Goal: Task Accomplishment & Management: Manage account settings

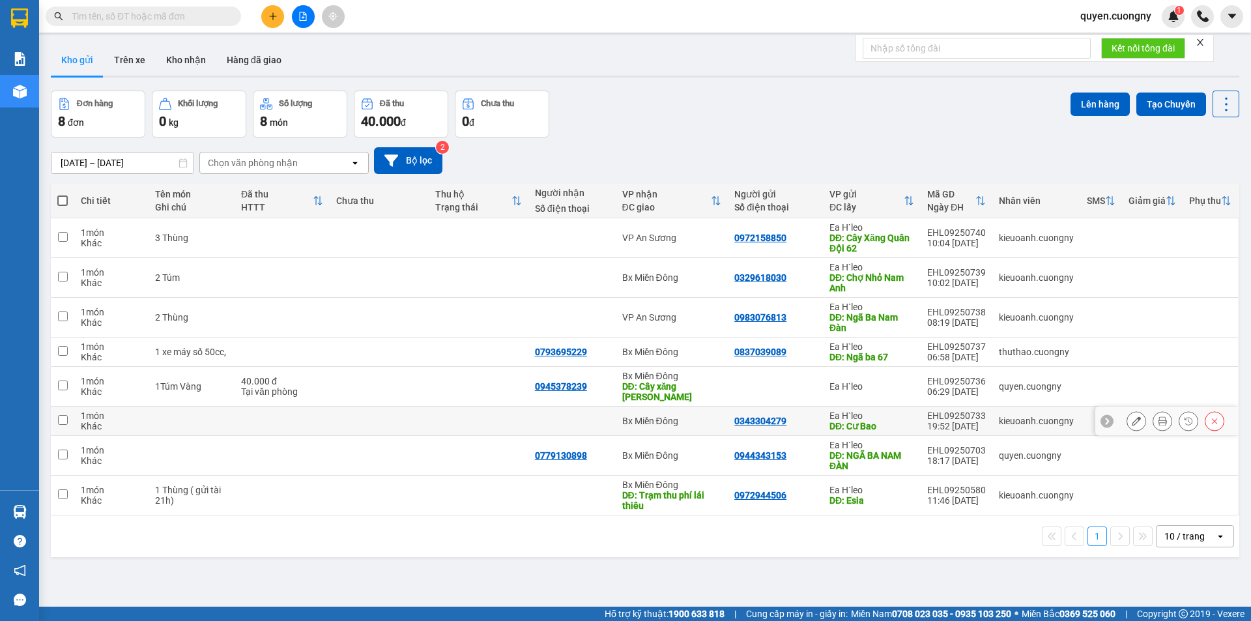
click at [1210, 422] on icon at bounding box center [1214, 420] width 9 height 9
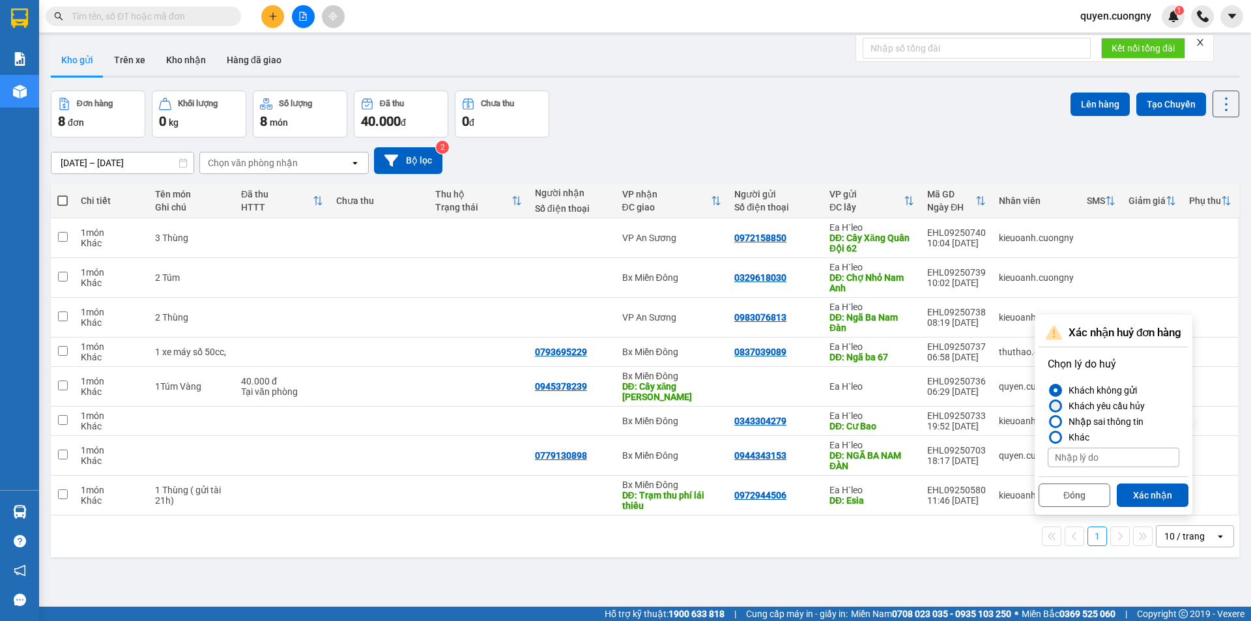
click at [1082, 403] on div "Khách yêu cầu hủy" at bounding box center [1104, 406] width 81 height 16
click at [1048, 406] on input "Khách yêu cầu hủy" at bounding box center [1048, 406] width 0 height 0
click at [1140, 490] on button "Xác nhận" at bounding box center [1153, 495] width 72 height 23
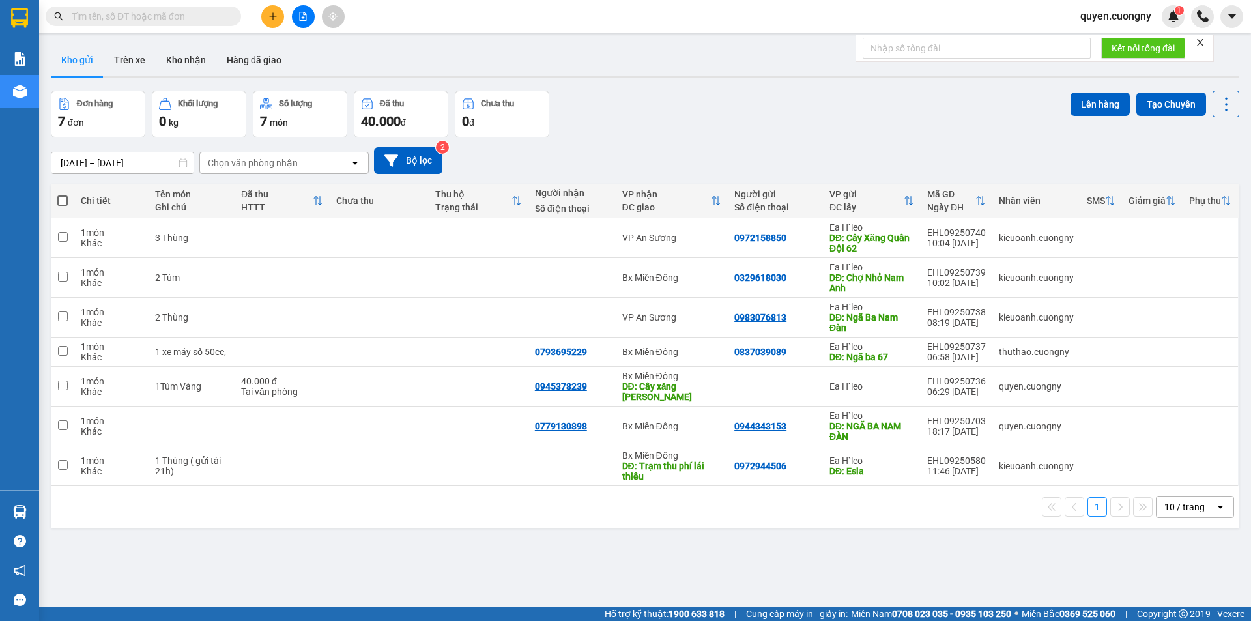
click at [107, 160] on input "[DATE] – [DATE]" at bounding box center [122, 162] width 142 height 21
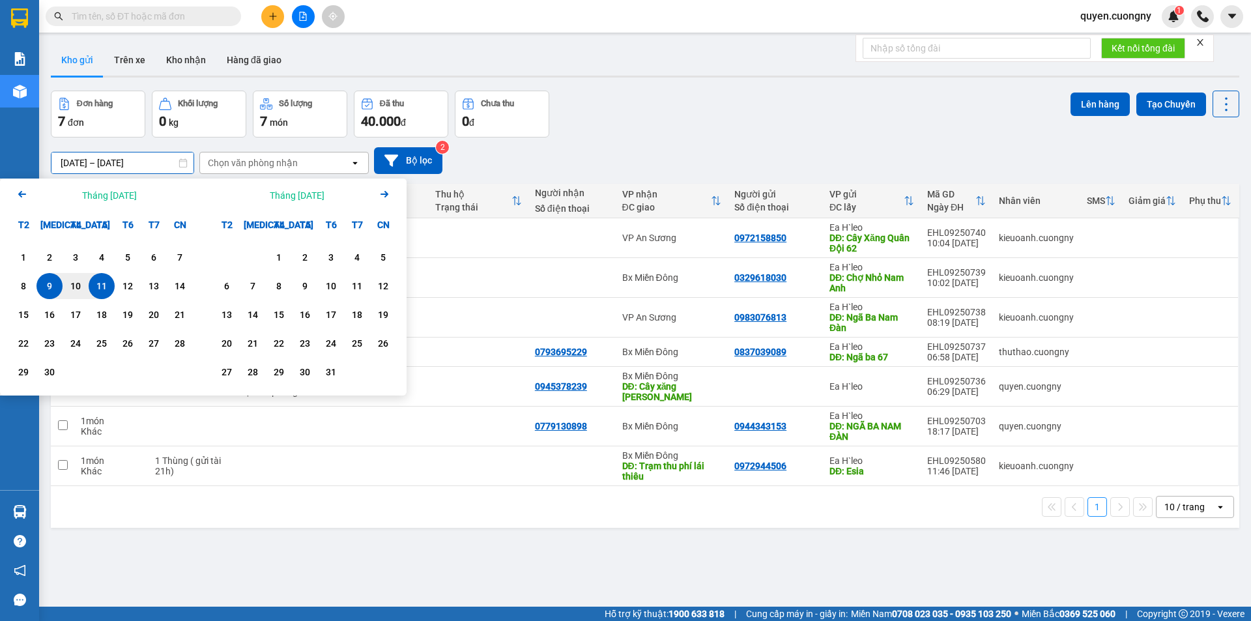
click at [100, 283] on div "11" at bounding box center [102, 286] width 18 height 16
type input "[DATE] – [DATE]"
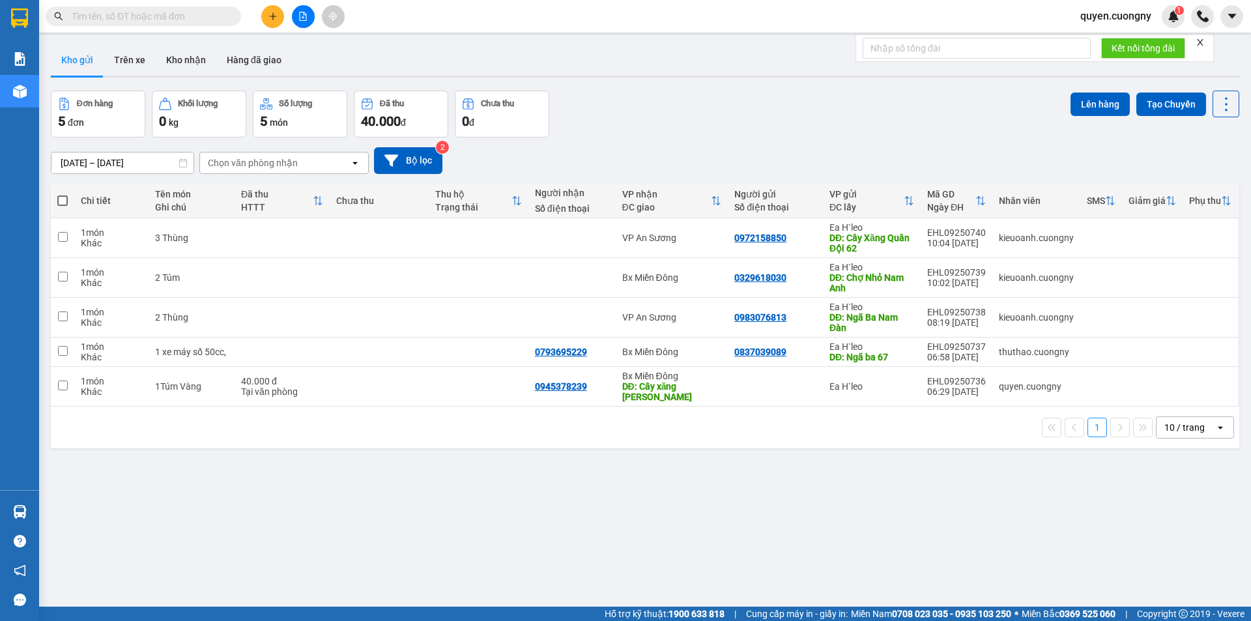
click at [1180, 422] on div "10 / trang" at bounding box center [1185, 427] width 40 height 13
click at [1167, 570] on span "100 / trang" at bounding box center [1180, 572] width 47 height 13
click at [759, 101] on div "Đơn hàng 5 đơn Khối lượng 0 kg Số lượng 5 món Đã thu 40.000 đ Chưa thu 0 đ Lên …" at bounding box center [645, 114] width 1189 height 47
click at [794, 155] on div "[DATE] – [DATE] Press the down arrow key to interact with the calendar and sele…" at bounding box center [645, 160] width 1189 height 27
